Goal: Task Accomplishment & Management: Complete application form

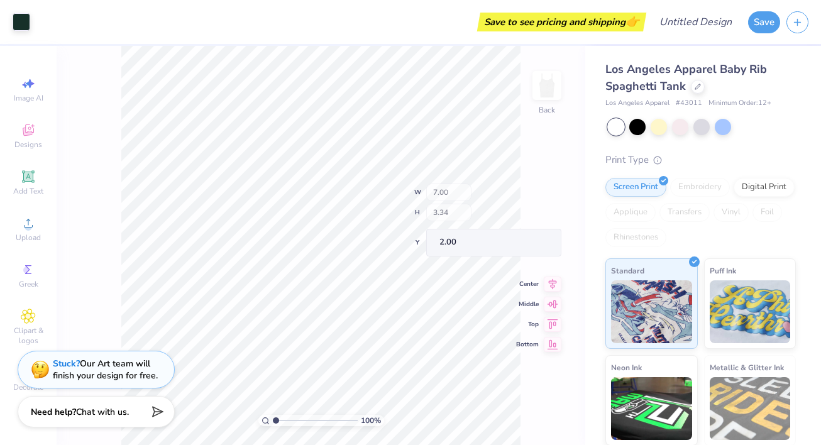
click at [481, 190] on div "100 % Back W 7.00 H 3.34 Y 2.00 Center Middle Top Bottom" at bounding box center [321, 245] width 529 height 399
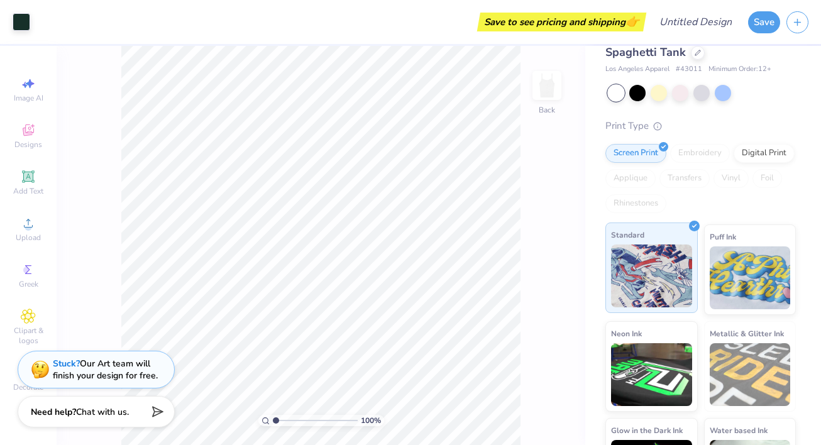
scroll to position [97, 0]
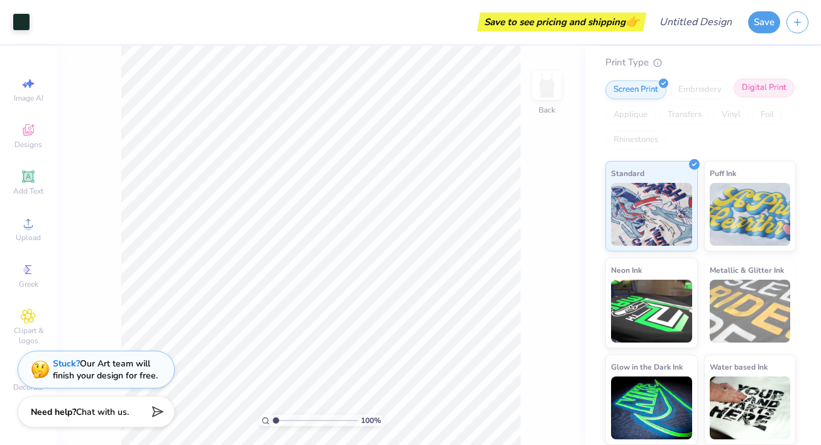
click at [759, 89] on div "Digital Print" at bounding box center [764, 88] width 61 height 19
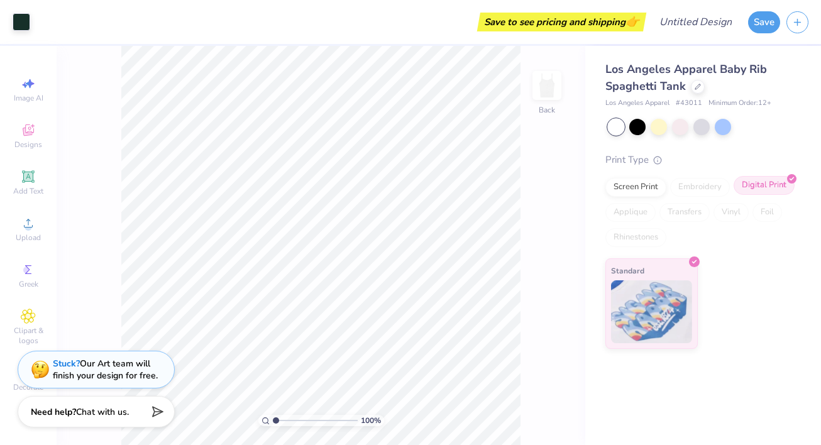
scroll to position [0, 0]
click at [650, 187] on div "Screen Print" at bounding box center [635, 185] width 61 height 19
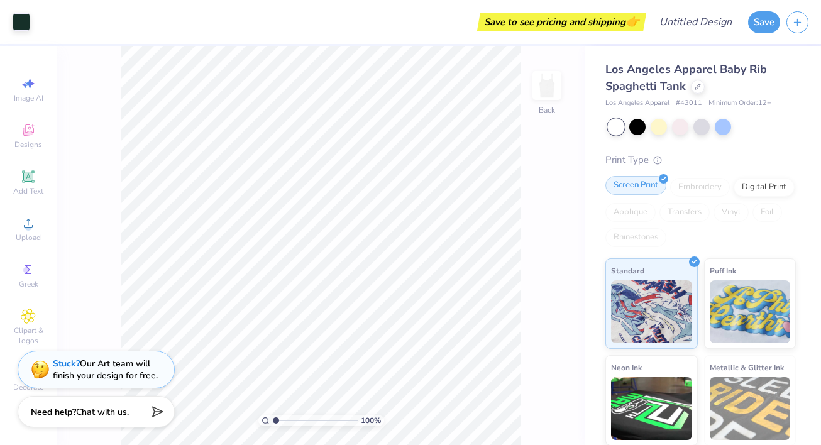
scroll to position [97, 0]
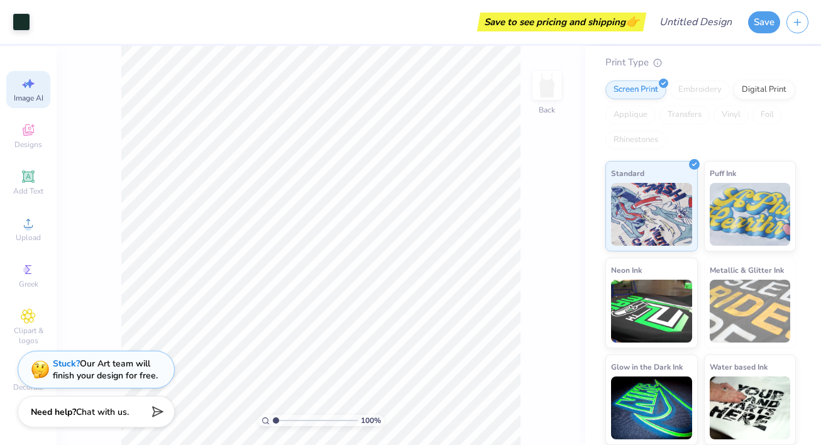
click at [33, 89] on icon at bounding box center [28, 83] width 15 height 15
select select "4"
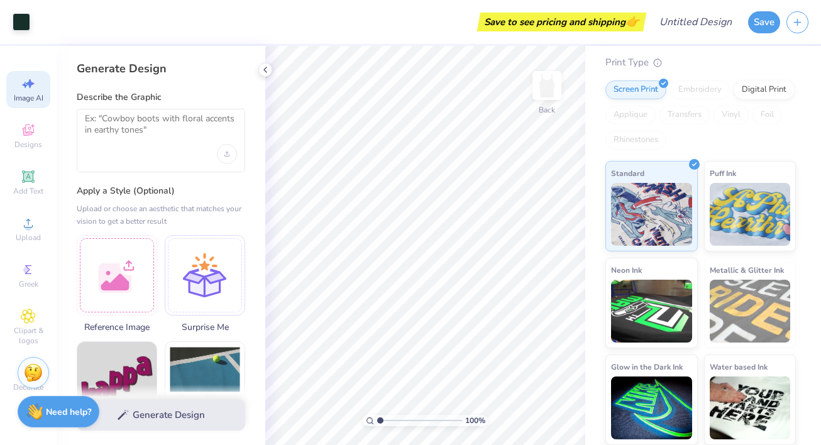
click at [139, 156] on div at bounding box center [161, 140] width 168 height 63
click at [139, 106] on div "Describe the Graphic" at bounding box center [161, 131] width 168 height 81
click at [138, 124] on textarea at bounding box center [161, 128] width 152 height 31
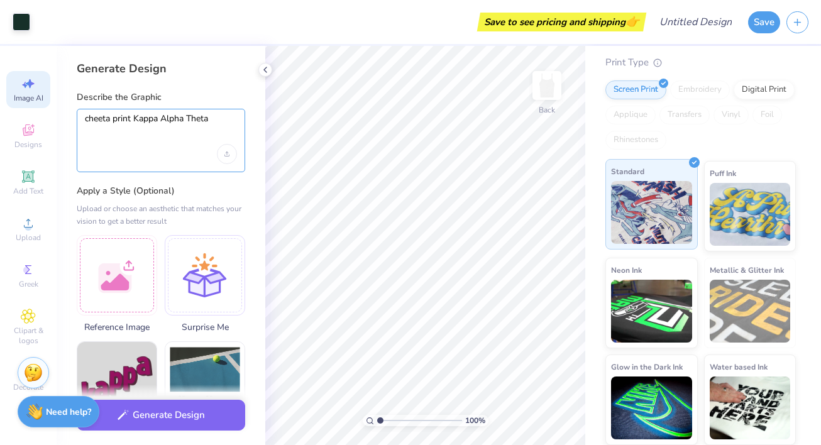
scroll to position [0, 0]
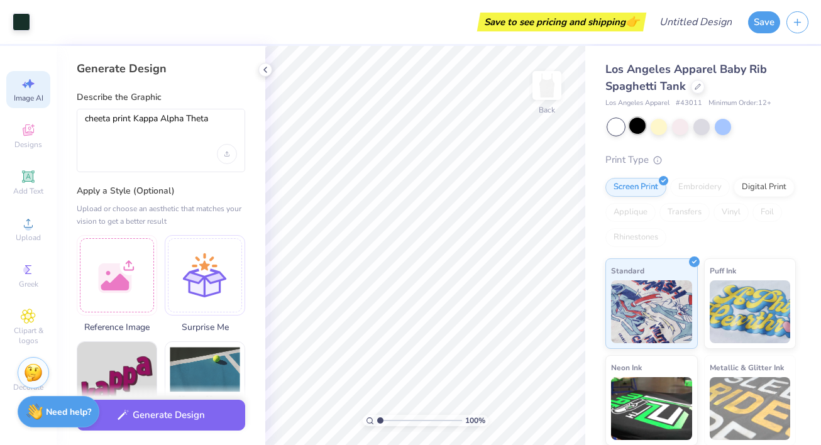
click at [641, 124] on div at bounding box center [637, 126] width 16 height 16
click at [146, 123] on textarea "cheeta print Kappa Alpha Theta" at bounding box center [161, 128] width 152 height 31
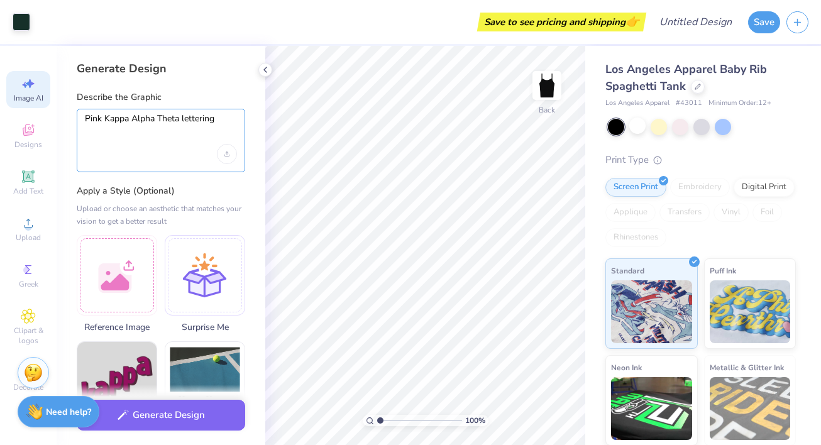
click at [179, 121] on textarea "Pink Kappa Alpha Theta lettering" at bounding box center [161, 128] width 152 height 31
click at [105, 119] on textarea "Pink Kappa Alpha Theta" lettering" at bounding box center [161, 128] width 152 height 31
click at [227, 118] on textarea "Pink "Kappa Alpha Theta" lettering" at bounding box center [161, 128] width 152 height 31
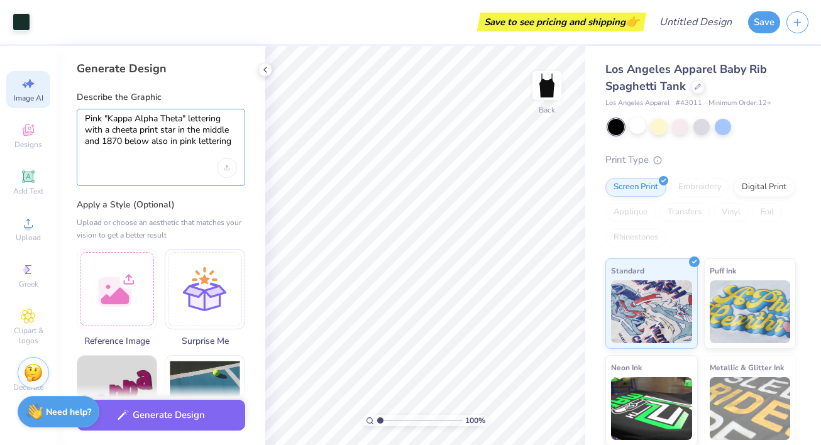
type textarea "Pink "Kappa Alpha Theta" lettering with a cheeta print star in the middle and 1…"
click at [147, 432] on div "Generate Design" at bounding box center [161, 415] width 209 height 61
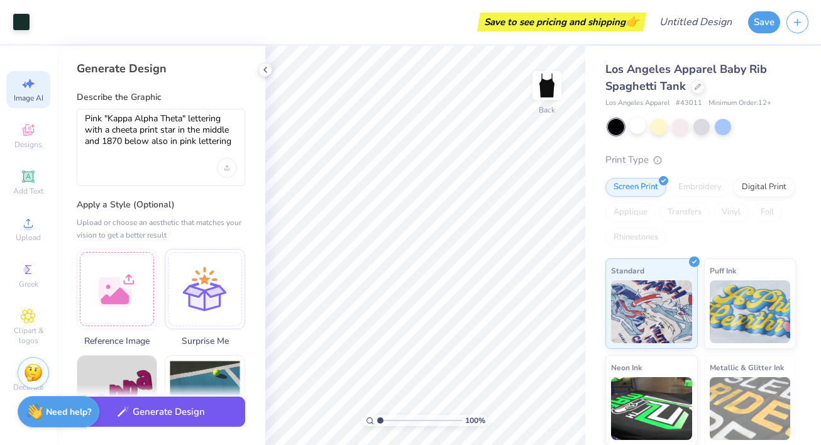
click at [142, 413] on button "Generate Design" at bounding box center [161, 412] width 168 height 31
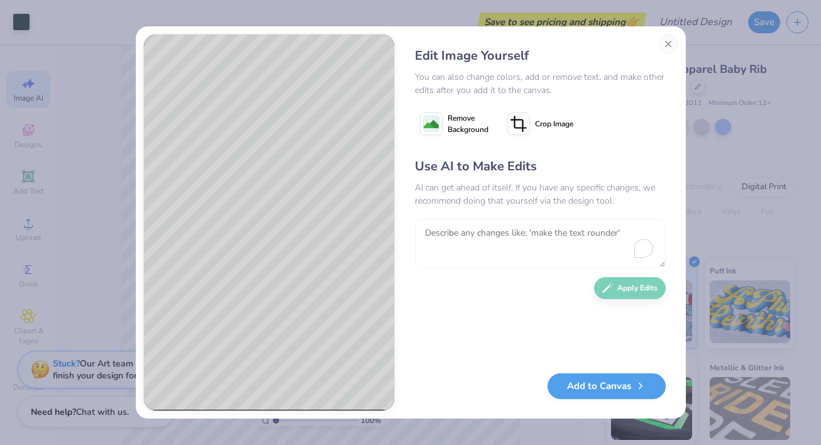
click at [447, 251] on textarea "To enrich screen reader interactions, please activate Accessibility in Grammarl…" at bounding box center [540, 243] width 251 height 49
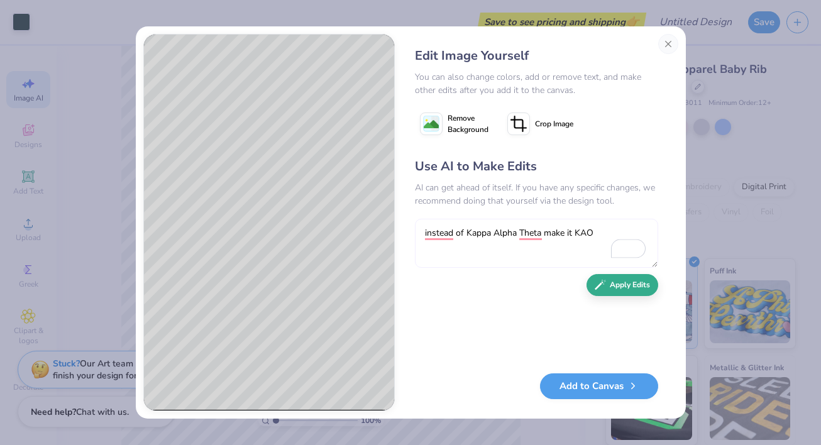
type textarea "instead of Kappa Alpha Theta make it KAO"
click at [600, 282] on icon "button" at bounding box center [600, 284] width 11 height 11
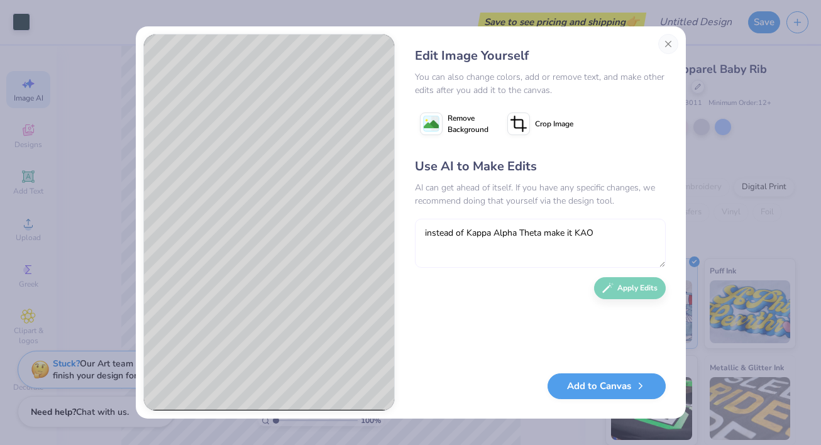
click at [533, 232] on textarea "instead of Kappa Alpha Theta make it KAO" at bounding box center [540, 243] width 251 height 49
click at [625, 229] on textarea "instead of Kappa Alpha Theta make it KAO" at bounding box center [536, 243] width 243 height 49
click at [616, 229] on textarea "instead of Kappa Alpha Theta make it KAO" at bounding box center [536, 243] width 243 height 49
click at [627, 229] on textarea "instead of Kappa Alpha Theta make it KAO" at bounding box center [536, 243] width 243 height 49
click at [621, 233] on textarea "instead of Kappa Alpha Theta make it KAO" at bounding box center [536, 243] width 243 height 49
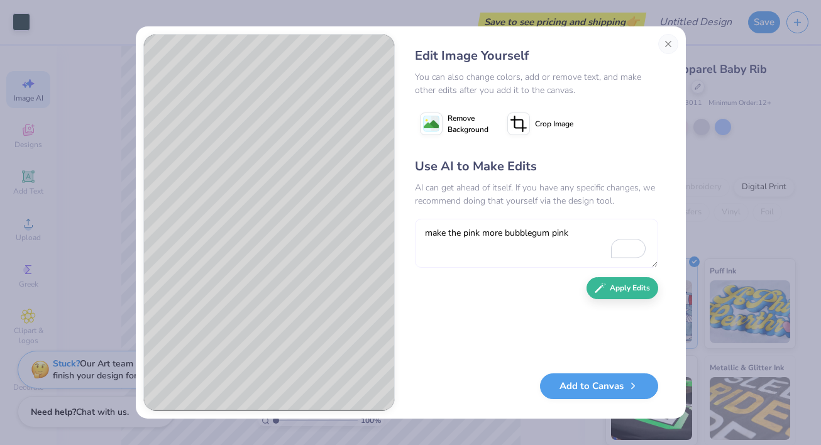
type textarea "make the pink more bubblegum pink"
click at [610, 296] on div "Use AI to Make Edits AI can get ahead of itself. If you have any specific chang…" at bounding box center [536, 259] width 243 height 204
click at [600, 280] on icon "button" at bounding box center [600, 284] width 11 height 11
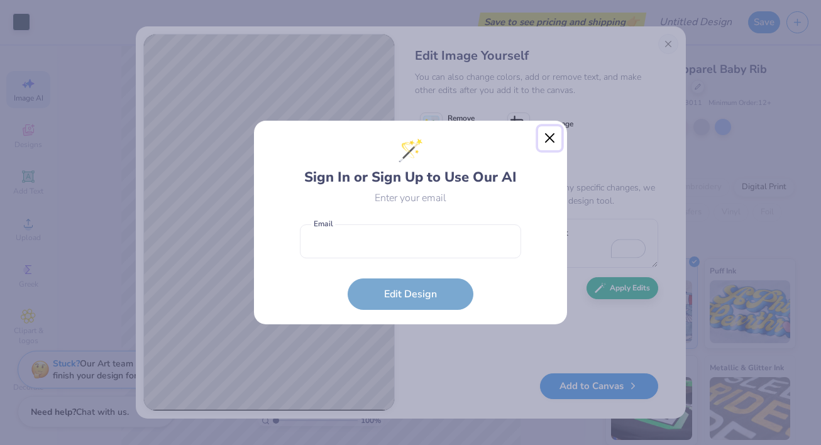
click at [551, 141] on button "Close" at bounding box center [550, 138] width 24 height 24
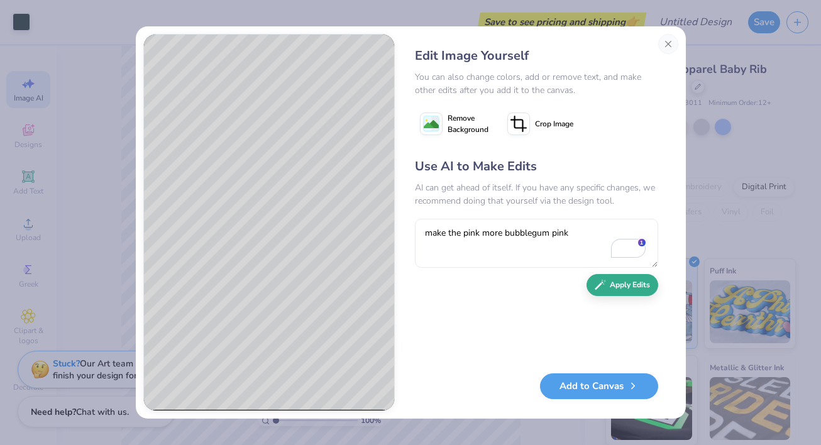
click at [616, 297] on div "Use AI to Make Edits AI can get ahead of itself. If you have any specific chang…" at bounding box center [536, 259] width 243 height 204
click at [616, 296] on button "Apply Edits" at bounding box center [622, 285] width 72 height 22
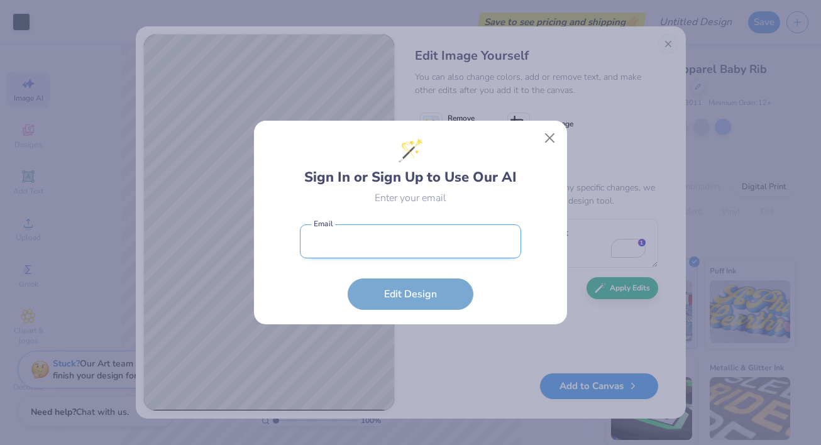
click at [412, 239] on input "email" at bounding box center [410, 241] width 221 height 35
type input "[EMAIL_ADDRESS][DOMAIN_NAME]"
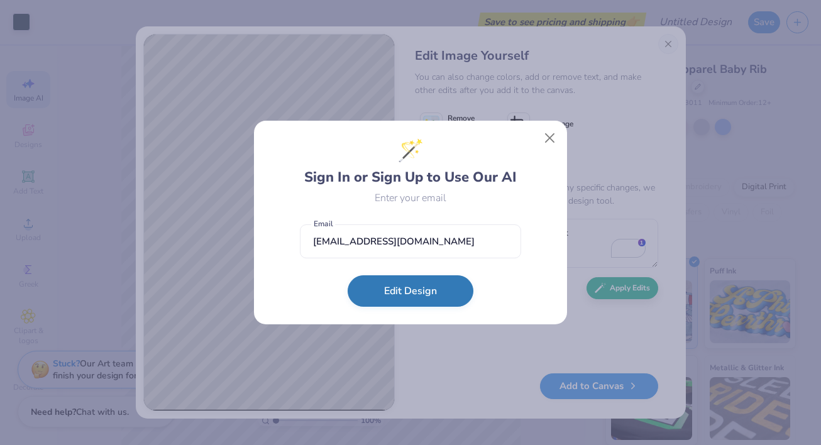
click at [421, 294] on button "Edit Design" at bounding box center [411, 290] width 126 height 31
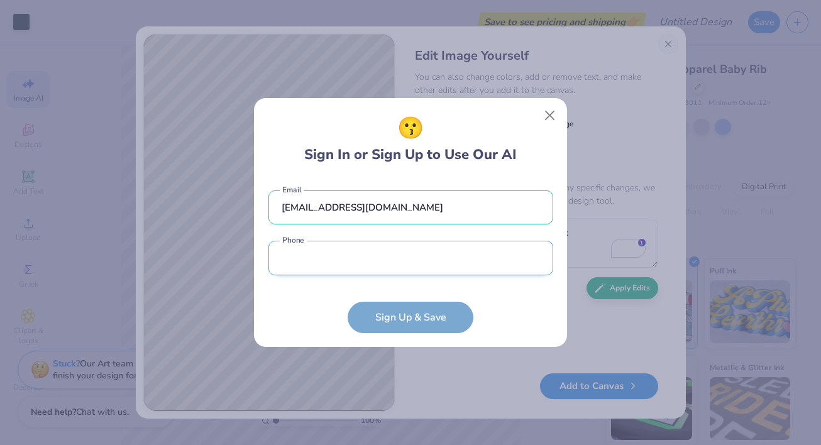
click at [415, 270] on input "tel" at bounding box center [410, 258] width 285 height 35
type input "[PHONE_NUMBER]"
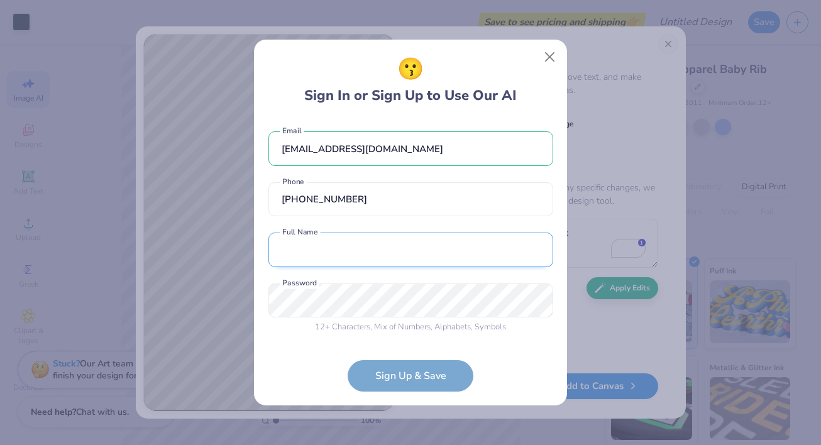
click at [393, 241] on input "text" at bounding box center [410, 250] width 285 height 35
type input "[PERSON_NAME]"
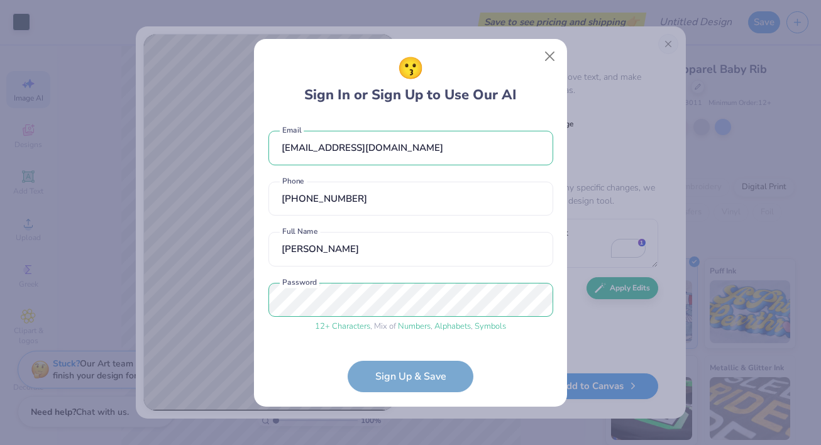
scroll to position [46, 0]
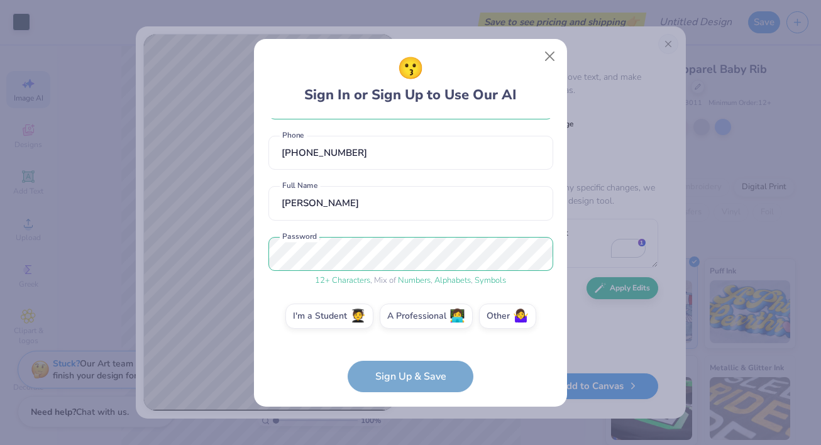
click at [405, 373] on form "[EMAIL_ADDRESS][DOMAIN_NAME] Email [PHONE_NUMBER] Phone [PERSON_NAME] Full Name…" at bounding box center [410, 255] width 285 height 274
click at [405, 379] on form "[EMAIL_ADDRESS][DOMAIN_NAME] Email [PHONE_NUMBER] Phone [PERSON_NAME] Full Name…" at bounding box center [410, 255] width 285 height 274
click at [466, 343] on form "[EMAIL_ADDRESS][DOMAIN_NAME] Email [PHONE_NUMBER] Phone [PERSON_NAME] Full Name…" at bounding box center [410, 255] width 285 height 274
click at [397, 353] on form "[EMAIL_ADDRESS][DOMAIN_NAME] Email [PHONE_NUMBER] Phone [PERSON_NAME] Full Name…" at bounding box center [410, 255] width 285 height 274
click at [400, 380] on form "[EMAIL_ADDRESS][DOMAIN_NAME] Email [PHONE_NUMBER] Phone [PERSON_NAME] Full Name…" at bounding box center [410, 255] width 285 height 274
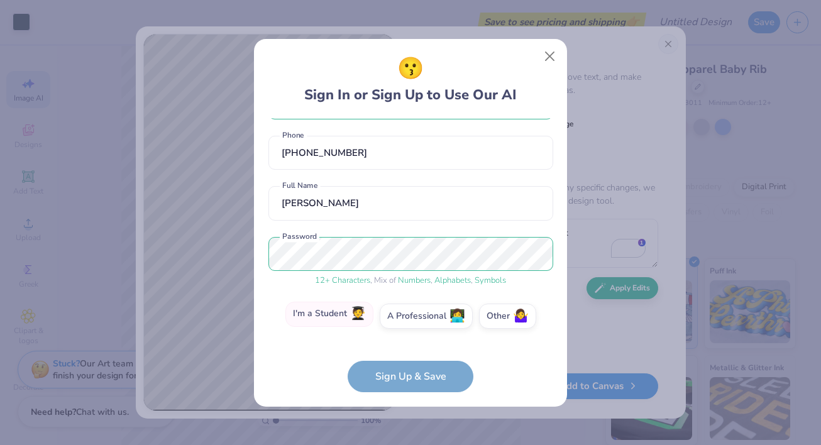
click at [314, 305] on label "I'm a Student 🧑‍🎓" at bounding box center [329, 314] width 88 height 25
click at [407, 361] on input "I'm a Student 🧑‍🎓" at bounding box center [411, 365] width 8 height 8
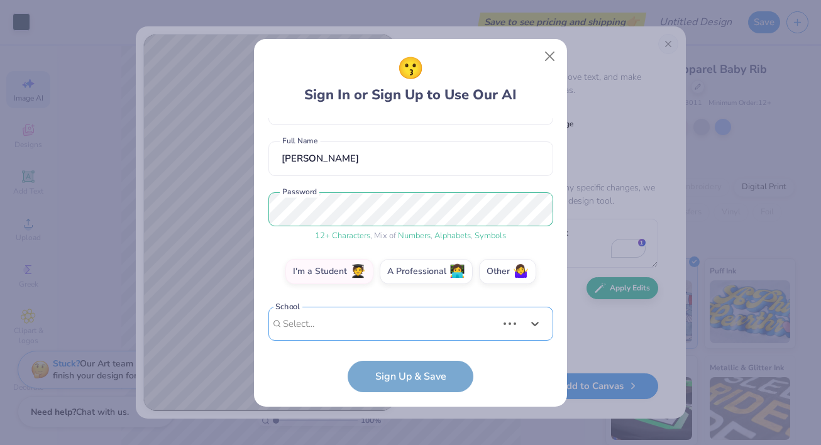
click at [369, 329] on div "[EMAIL_ADDRESS][DOMAIN_NAME] Email [PHONE_NUMBER] Phone [PERSON_NAME] Full Name…" at bounding box center [410, 229] width 285 height 223
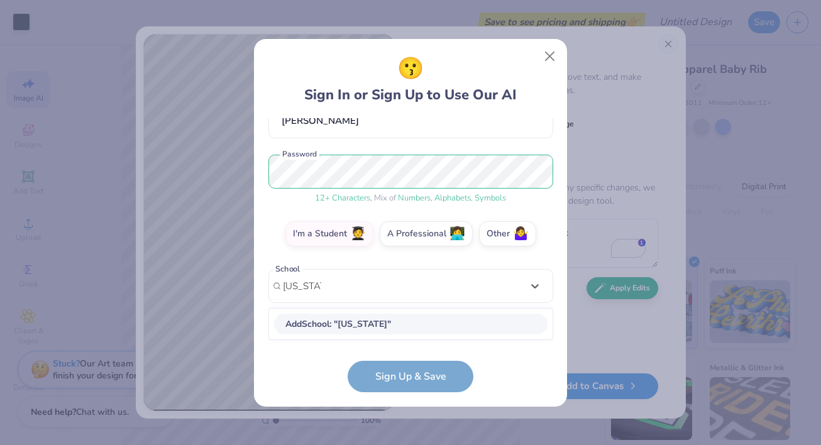
scroll to position [128, 0]
type input "[US_STATE][GEOGRAPHIC_DATA]"
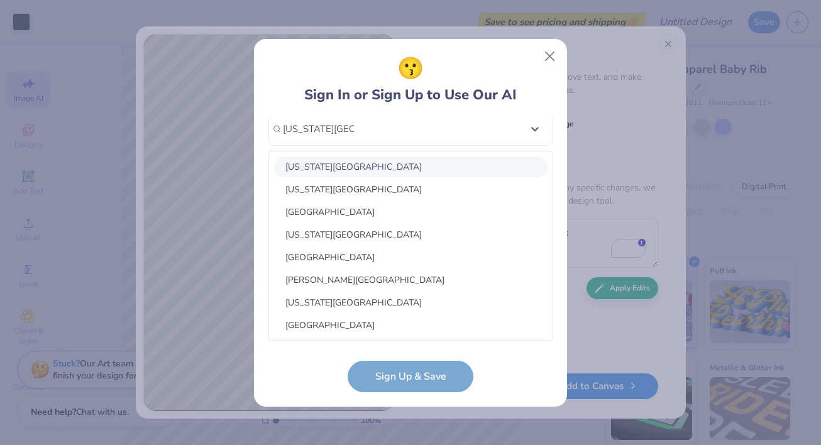
click at [334, 169] on div "Colorado College" at bounding box center [410, 167] width 273 height 21
type input "[US_STATE][GEOGRAPHIC_DATA]"
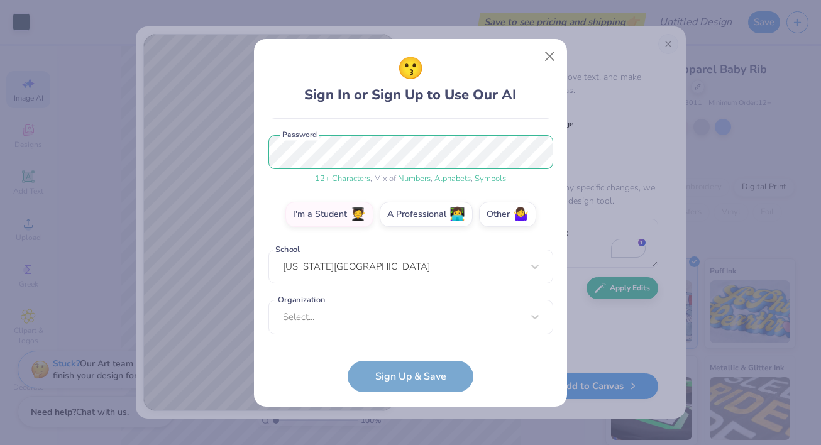
scroll to position [147, 0]
click at [384, 319] on div "Select..." at bounding box center [410, 317] width 285 height 35
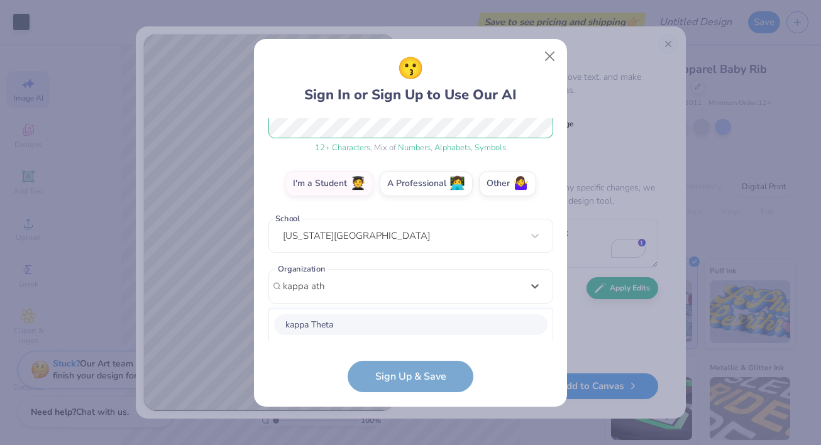
scroll to position [336, 0]
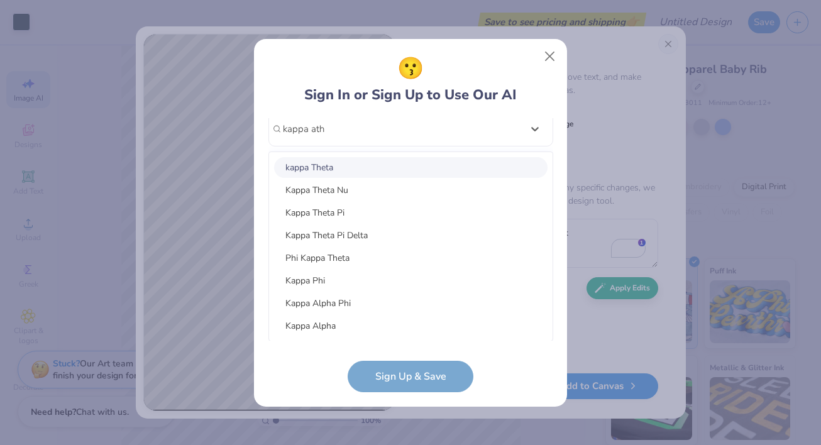
type input "kappa ath"
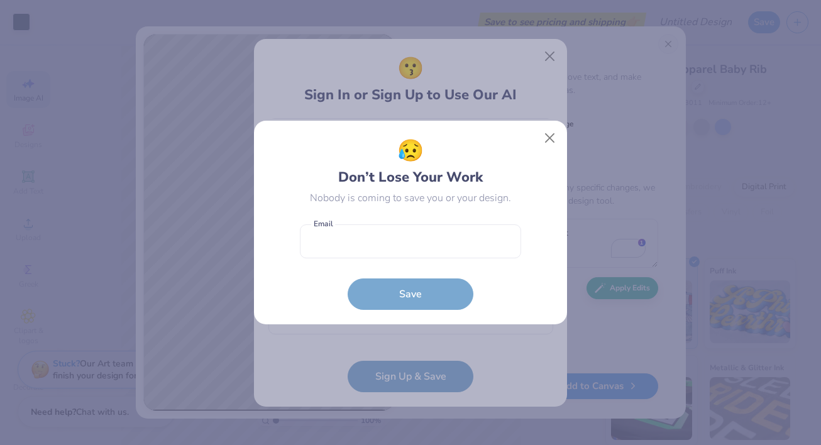
scroll to position [147, 0]
click at [546, 136] on button "Close" at bounding box center [550, 138] width 24 height 24
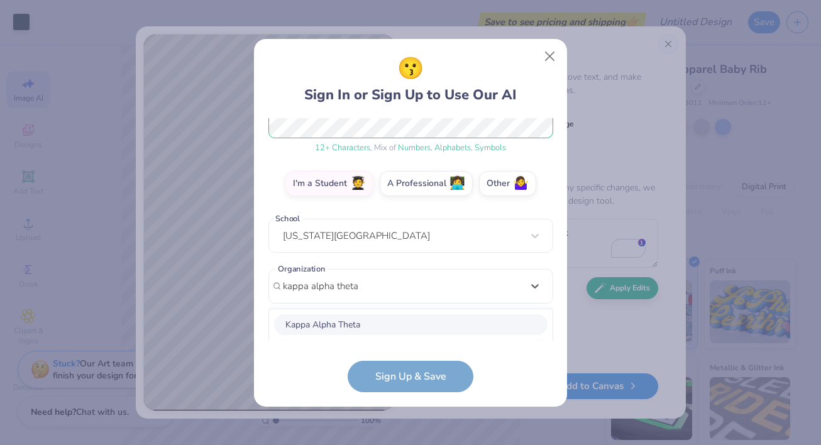
scroll to position [336, 0]
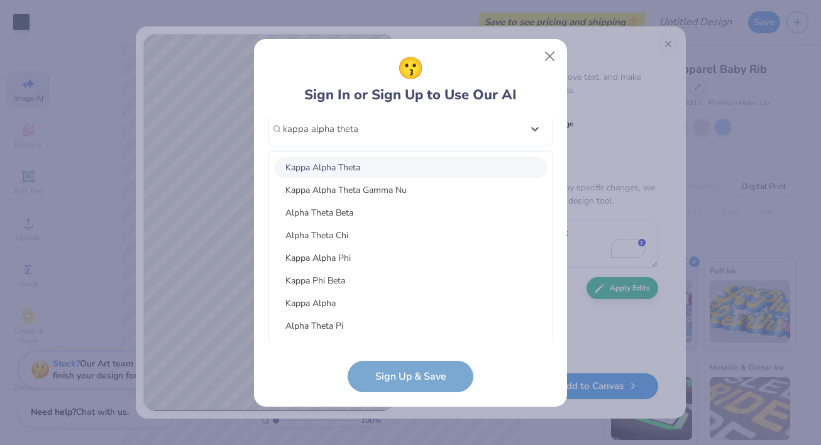
click at [336, 170] on div "Kappa Alpha Theta" at bounding box center [410, 167] width 273 height 21
type input "kappa alpha theta"
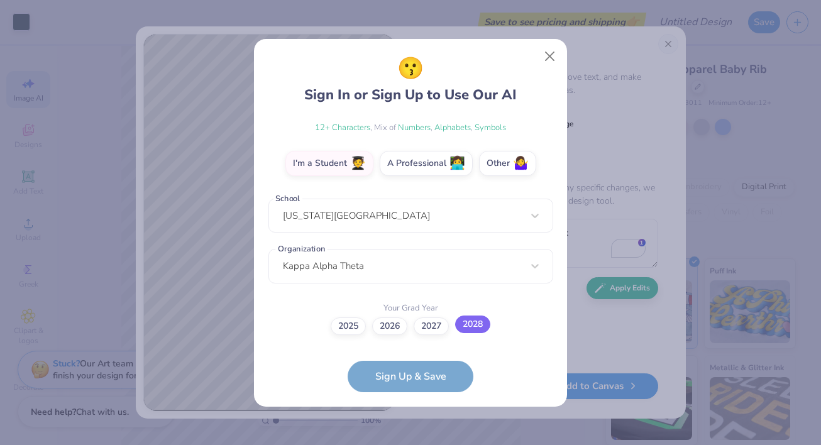
click at [474, 322] on label "2028" at bounding box center [472, 325] width 35 height 18
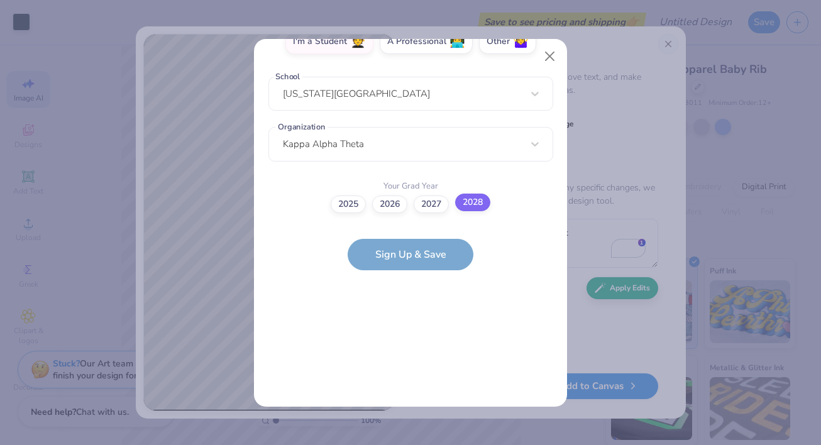
scroll to position [0, 0]
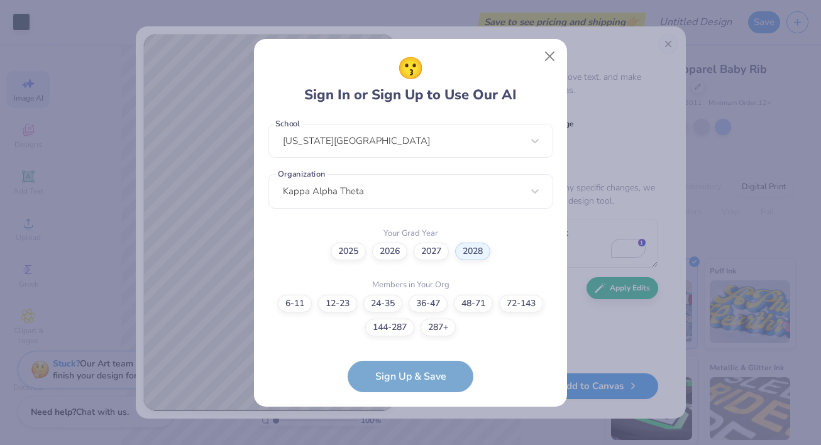
click at [409, 380] on form "libbydoggo@gmail.com Email (207) 809-9013 Phone Fiona Bergen Full Name 12 + Cha…" at bounding box center [410, 255] width 285 height 274
click at [349, 303] on label "12-23" at bounding box center [337, 302] width 39 height 18
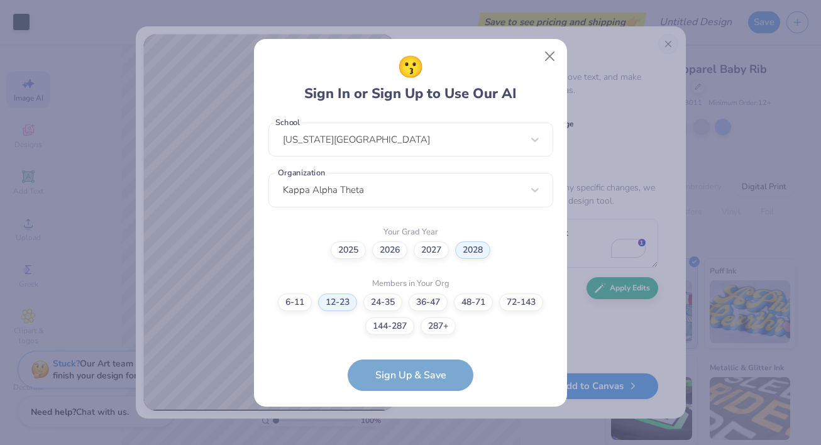
scroll to position [324, 0]
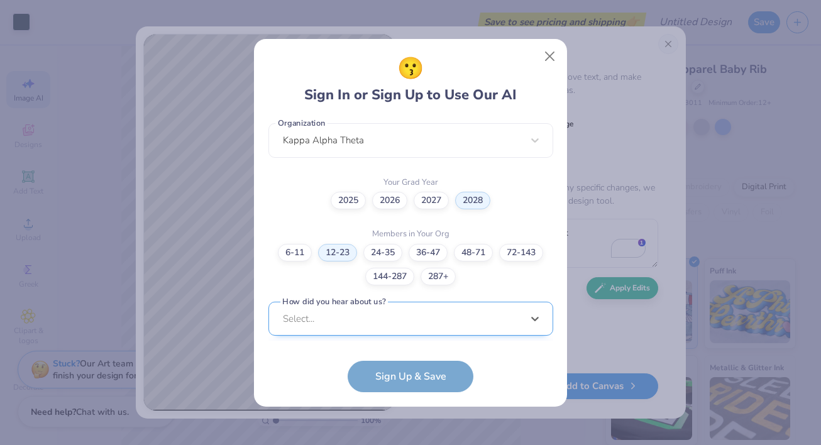
click at [406, 328] on div "option LinkedIn focused, 9 of 15. 15 results available. Use Up and Down to choo…" at bounding box center [410, 416] width 285 height 229
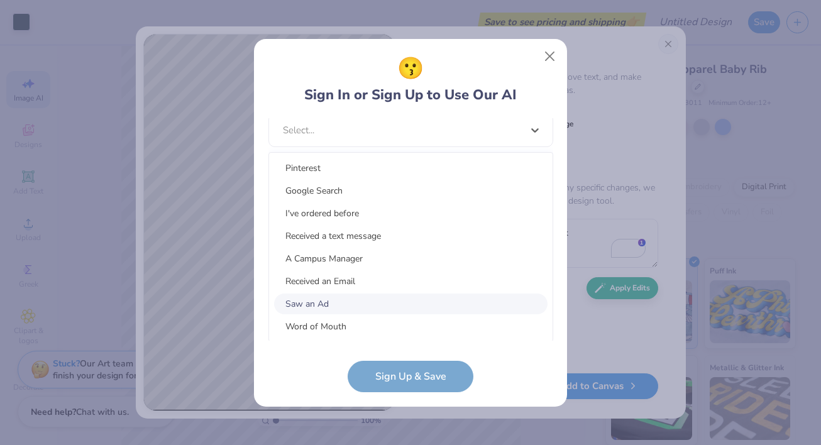
click at [325, 299] on div "Saw an Ad" at bounding box center [410, 304] width 273 height 21
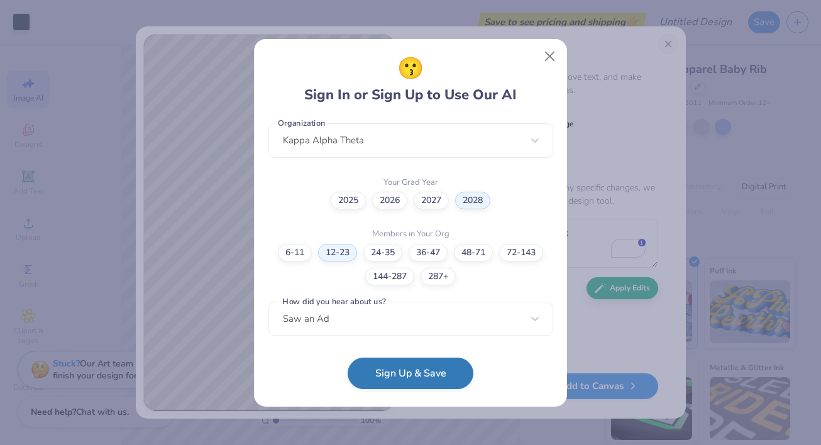
click at [380, 366] on button "Sign Up & Save" at bounding box center [411, 373] width 126 height 31
